Goal: Task Accomplishment & Management: Use online tool/utility

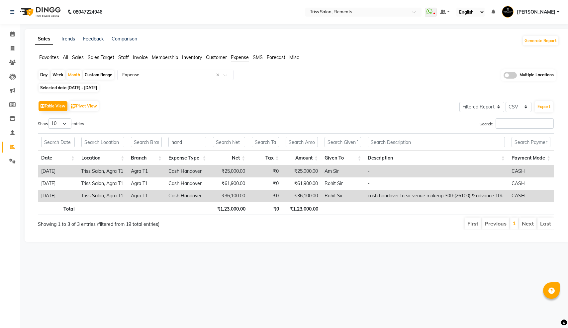
select select "filtered_report"
select select "csv"
type input "hand"
click at [308, 14] on input "text" at bounding box center [356, 12] width 96 height 7
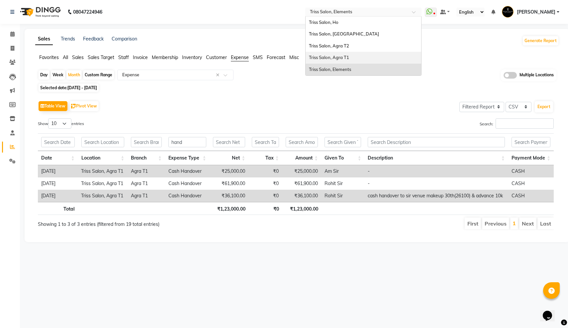
click at [305, 54] on div "Triss Salon, Agra T1" at bounding box center [363, 58] width 116 height 12
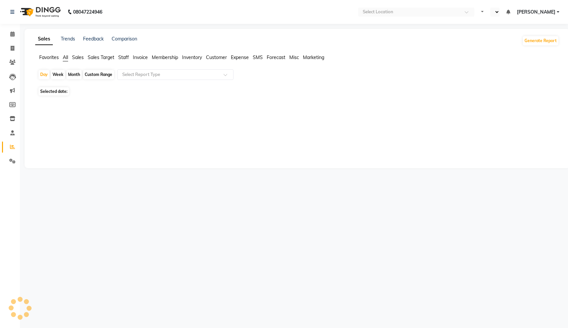
select select "en"
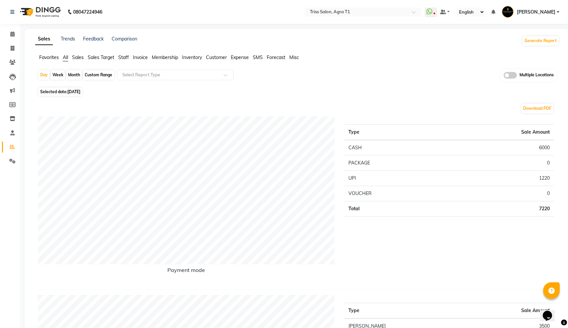
click at [75, 73] on div "Month" at bounding box center [73, 74] width 15 height 9
select select "9"
select select "2025"
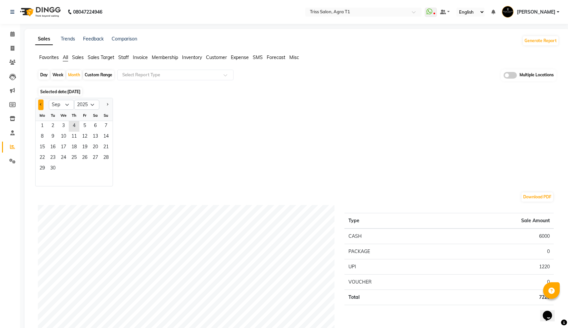
click at [40, 104] on span "Previous month" at bounding box center [41, 104] width 2 height 2
select select "8"
click at [88, 126] on span "1" at bounding box center [84, 126] width 11 height 11
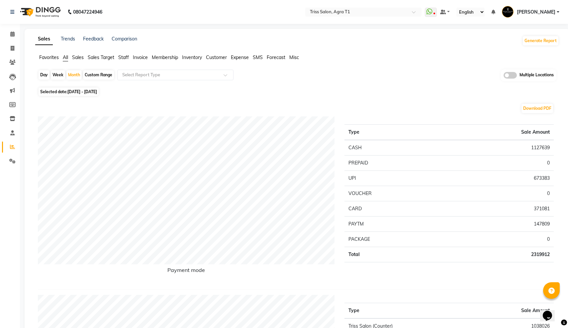
click at [243, 56] on span "Expense" at bounding box center [240, 57] width 18 height 6
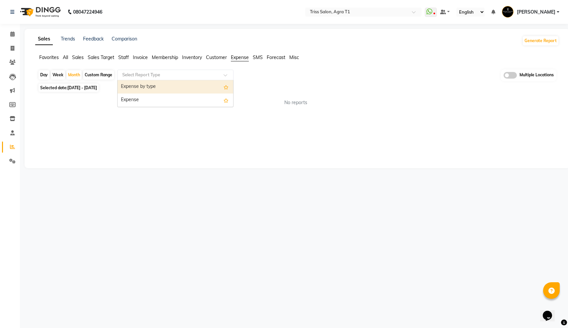
click at [171, 77] on input "text" at bounding box center [169, 75] width 96 height 7
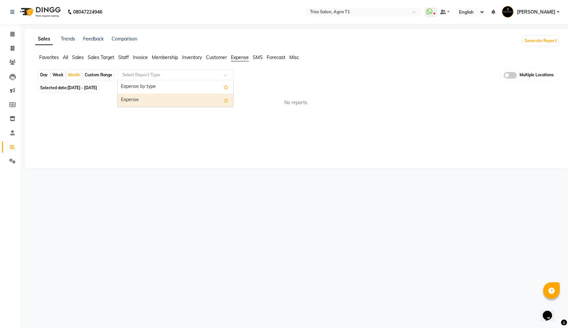
click at [167, 98] on div "Expense" at bounding box center [176, 100] width 116 height 13
select select "filtered_report"
select select "csv"
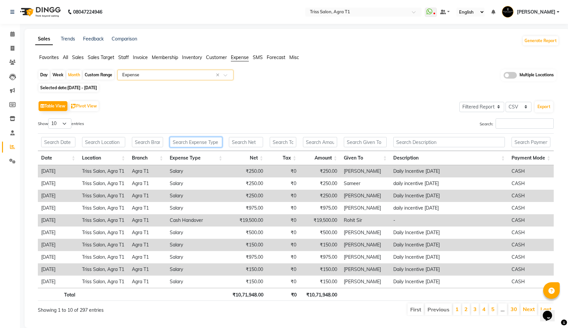
click at [188, 145] on input "text" at bounding box center [196, 142] width 52 height 10
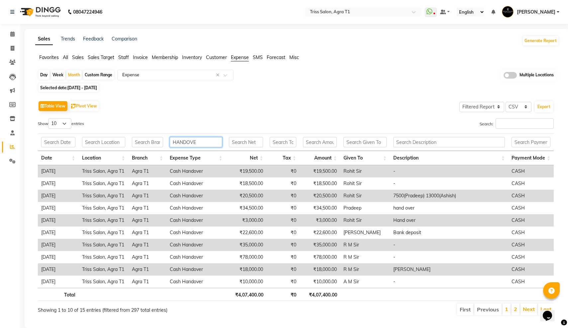
type input "HANDOVER"
type input "CASH"
select select "25"
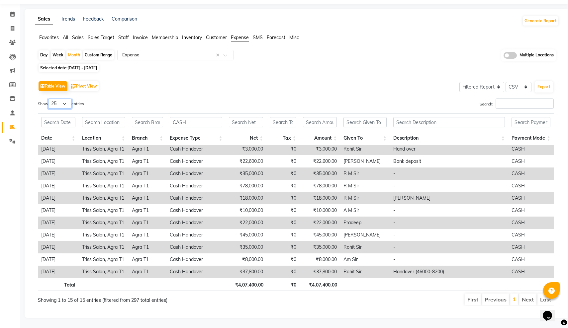
scroll to position [20, 0]
drag, startPoint x: 190, startPoint y: 122, endPoint x: 169, endPoint y: 124, distance: 21.0
click at [169, 124] on th "CASH" at bounding box center [195, 123] width 59 height 18
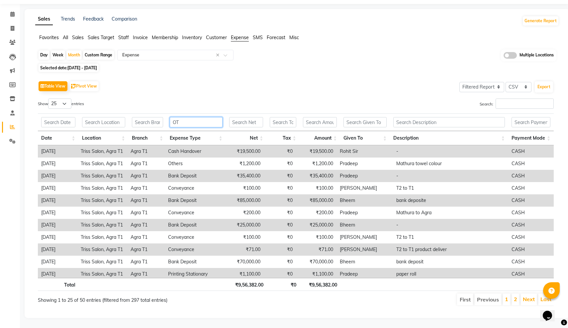
scroll to position [0, 0]
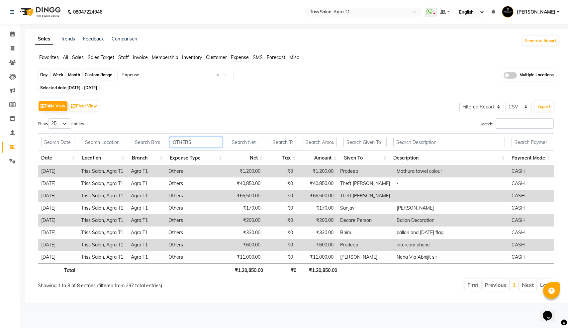
type input "OTHERS"
click at [78, 75] on div "Month" at bounding box center [73, 74] width 15 height 9
select select "8"
select select "2025"
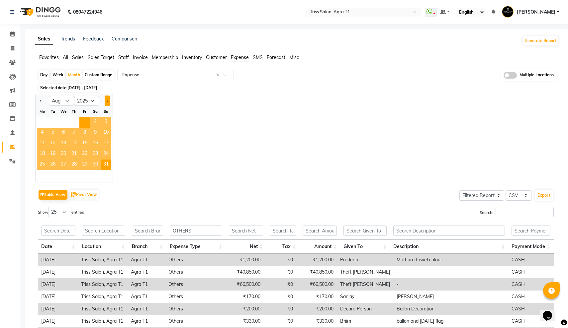
click at [109, 100] on button "Next month" at bounding box center [107, 101] width 5 height 11
select select "9"
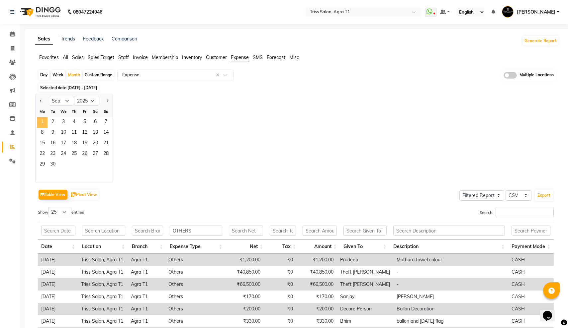
click at [43, 121] on span "1" at bounding box center [42, 122] width 11 height 11
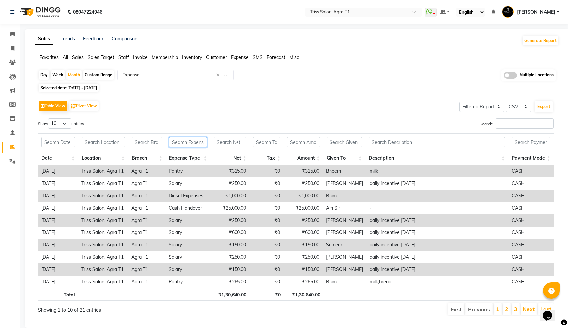
click at [192, 141] on input "text" at bounding box center [188, 142] width 38 height 10
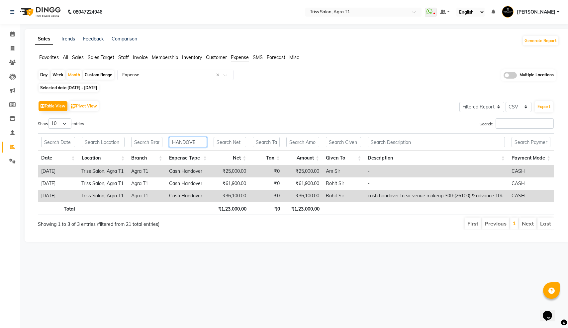
type input "HANDOVER"
